Goal: Find specific page/section: Find specific page/section

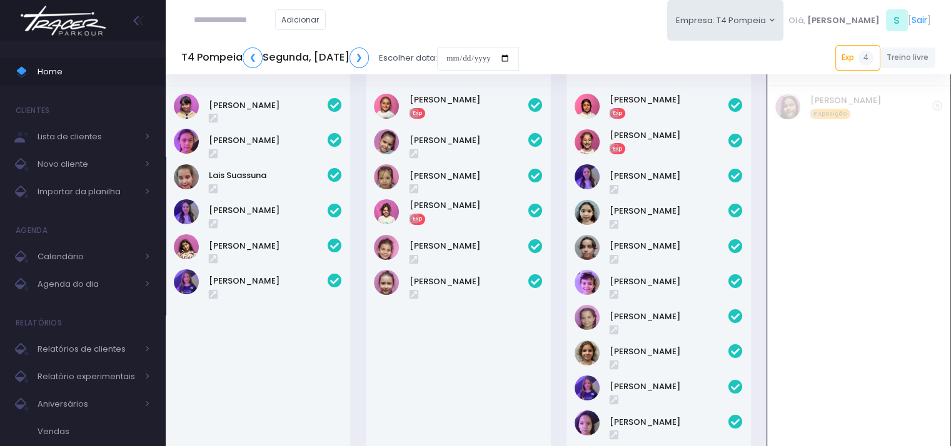
scroll to position [27, 0]
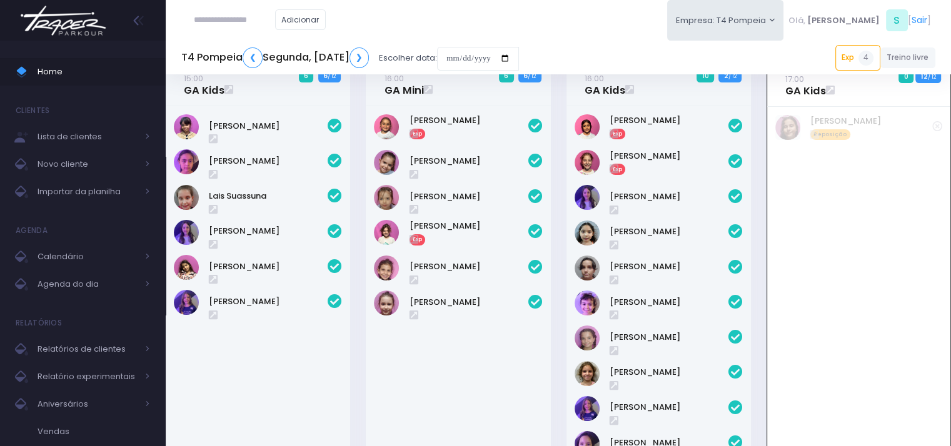
click at [250, 20] on input "text" at bounding box center [234, 20] width 81 height 24
type input "*******"
click input "submit" at bounding box center [0, 0] width 0 height 0
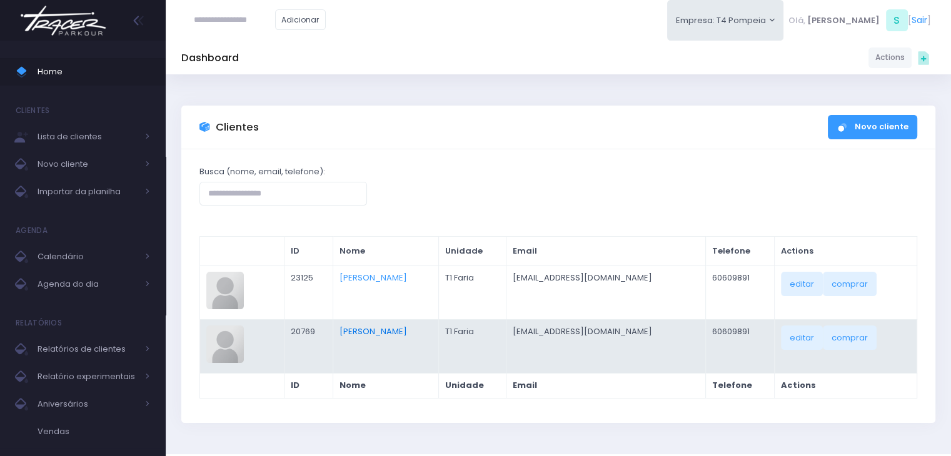
click at [407, 331] on link "Joao Prudente Correa Zocchio" at bounding box center [372, 332] width 67 height 12
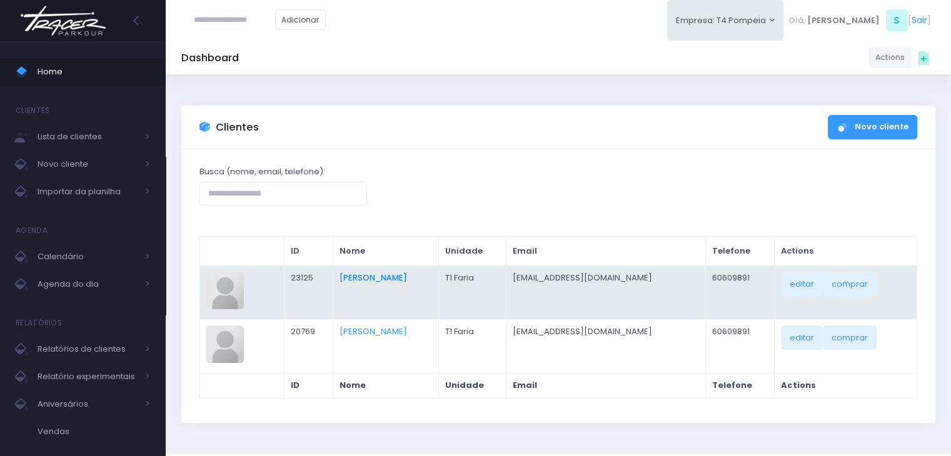
click at [347, 280] on link "Felix Prudente Correa Zocchio" at bounding box center [372, 278] width 67 height 12
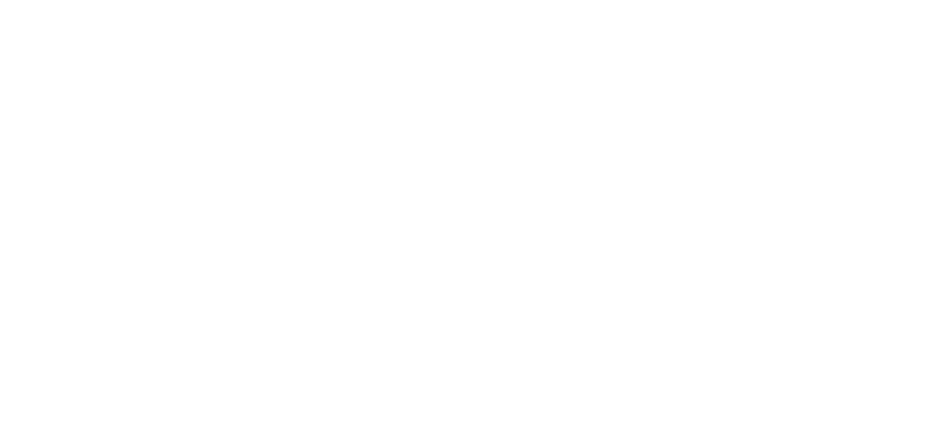
scroll to position [90, 0]
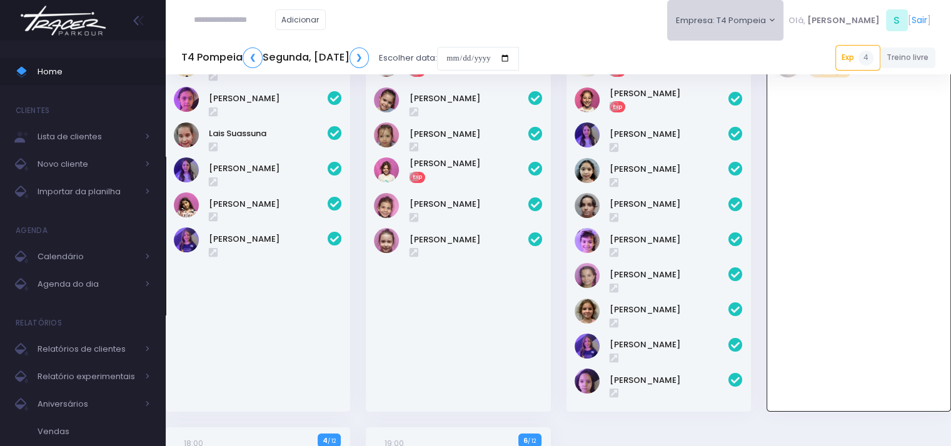
click at [784, 18] on button "Empresa: T4 Pompeia" at bounding box center [725, 20] width 117 height 41
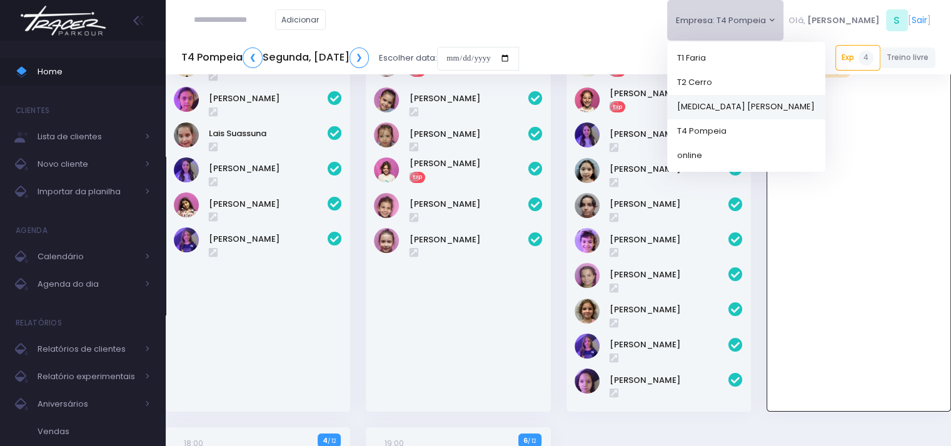
click at [762, 106] on link "[MEDICAL_DATA] [PERSON_NAME]" at bounding box center [746, 106] width 158 height 24
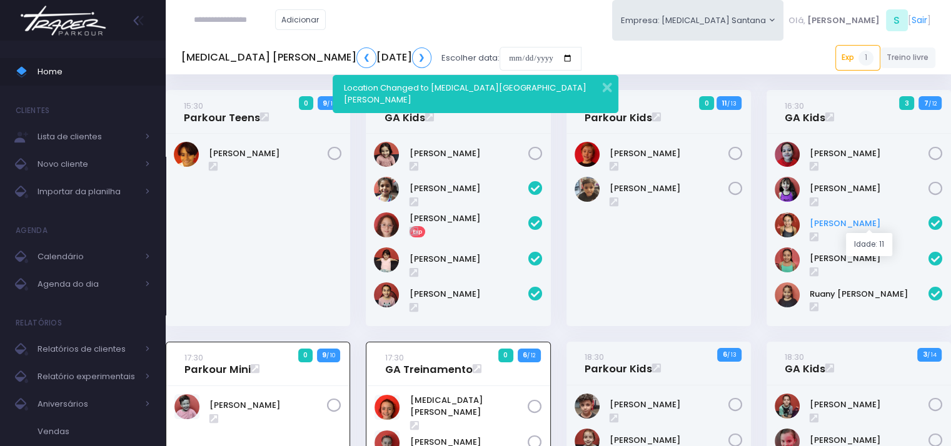
click at [841, 220] on link "Isabella Yamaguchi" at bounding box center [868, 223] width 119 height 12
click at [847, 254] on link "[PERSON_NAME]" at bounding box center [868, 258] width 119 height 12
